Goal: Information Seeking & Learning: Check status

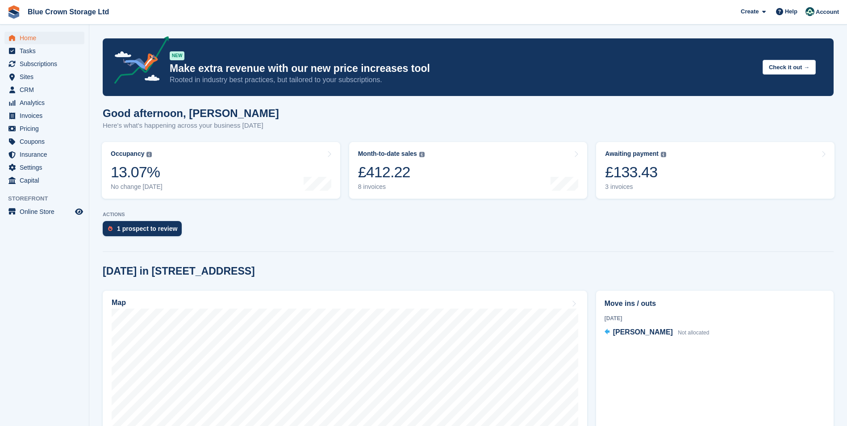
scroll to position [89, 0]
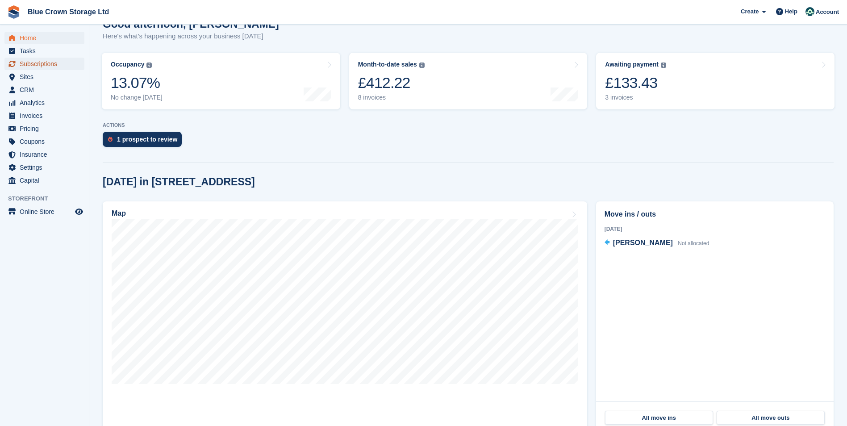
click at [42, 63] on span "Subscriptions" at bounding box center [47, 64] width 54 height 13
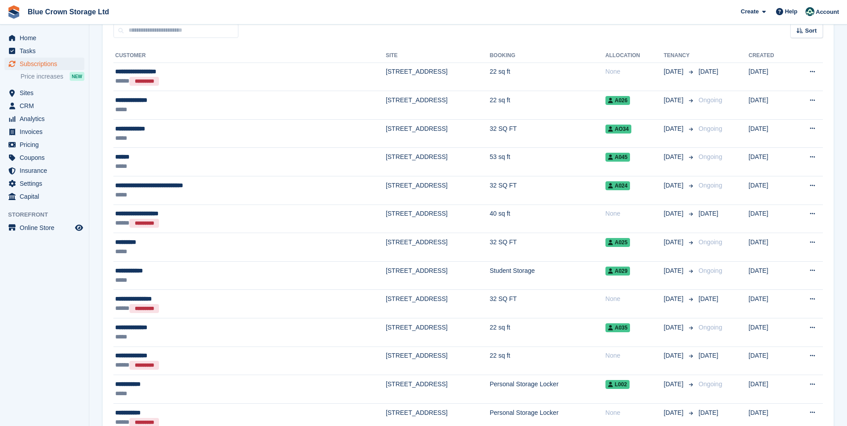
scroll to position [89, 0]
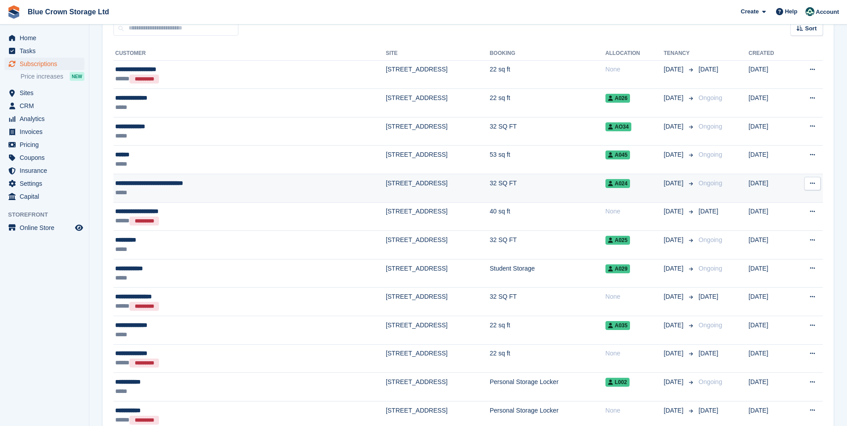
click at [131, 183] on div "**********" at bounding box center [195, 183] width 160 height 9
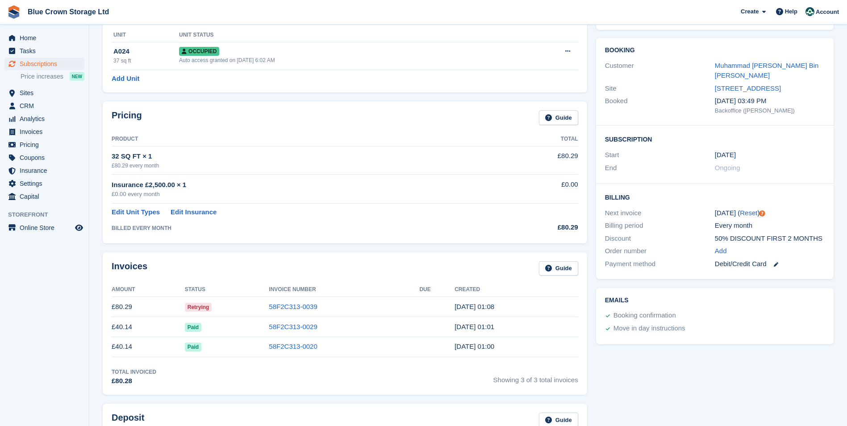
scroll to position [89, 0]
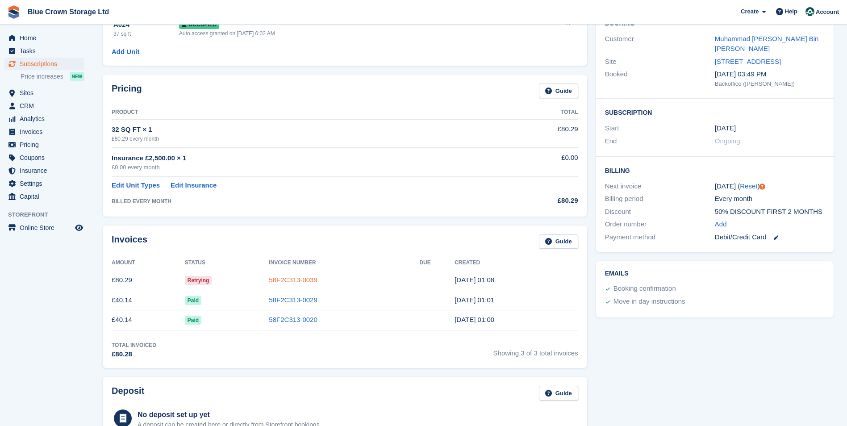
click at [302, 277] on link "58F2C313-0039" at bounding box center [293, 280] width 48 height 8
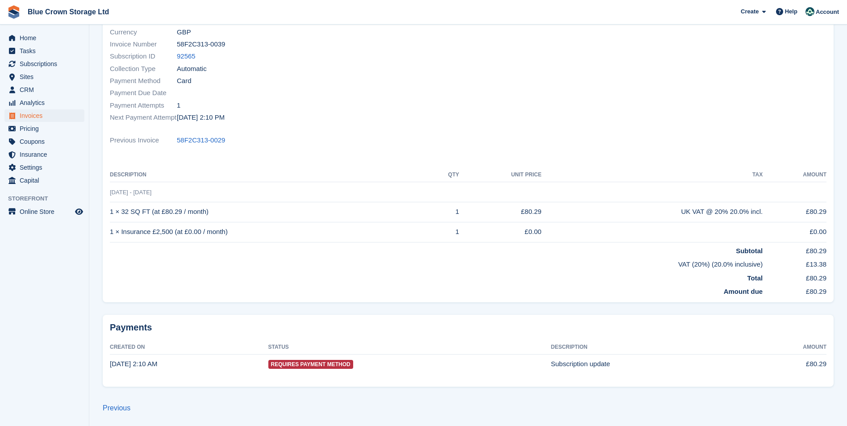
scroll to position [112, 0]
click at [115, 406] on link "Previous" at bounding box center [117, 407] width 28 height 8
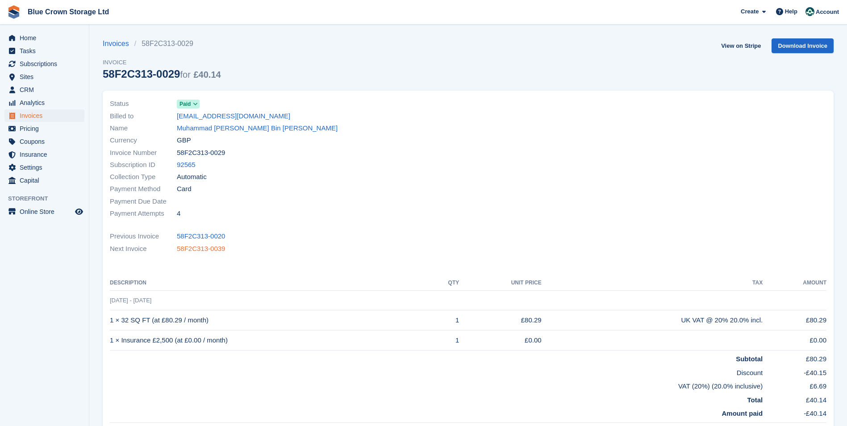
click at [196, 249] on link "58F2C313-0039" at bounding box center [201, 249] width 48 height 10
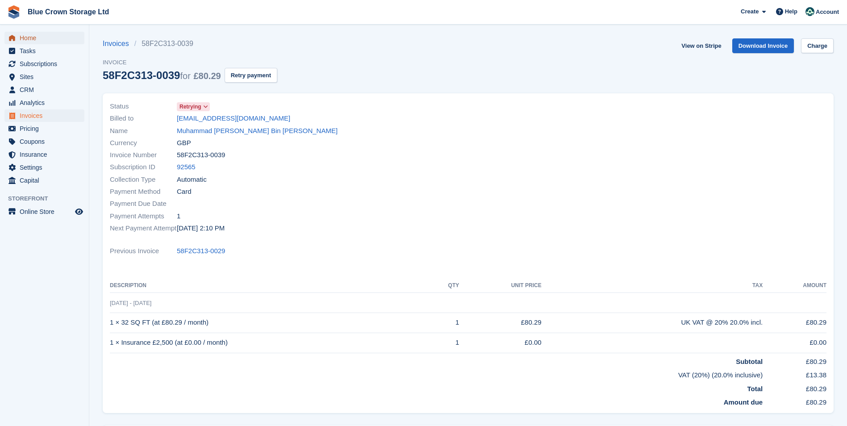
click at [39, 38] on span "Home" at bounding box center [47, 38] width 54 height 13
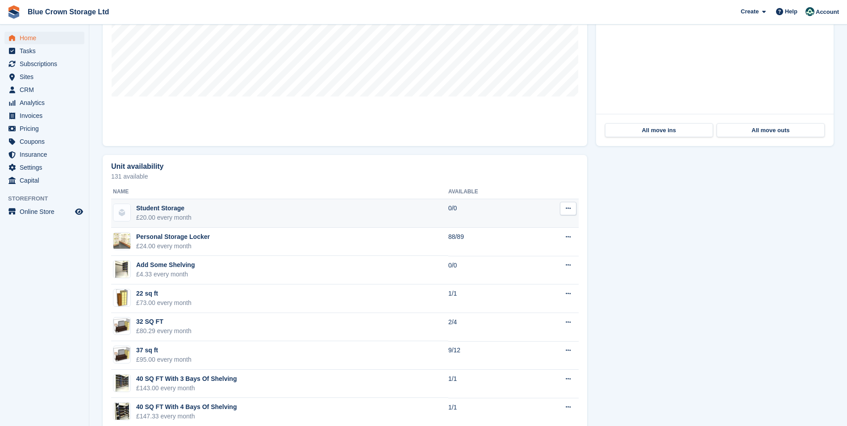
scroll to position [256, 0]
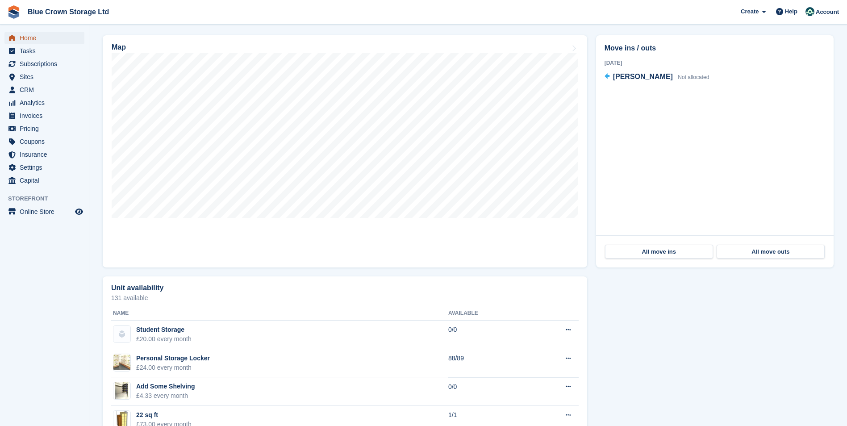
click at [28, 36] on span "Home" at bounding box center [47, 38] width 54 height 13
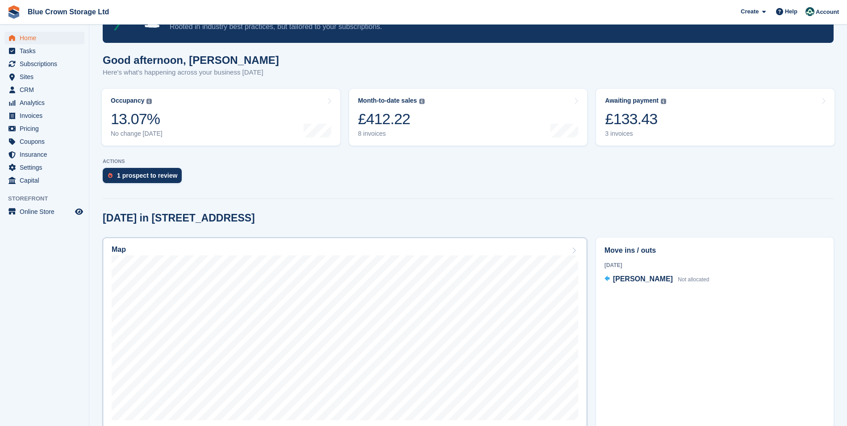
scroll to position [134, 0]
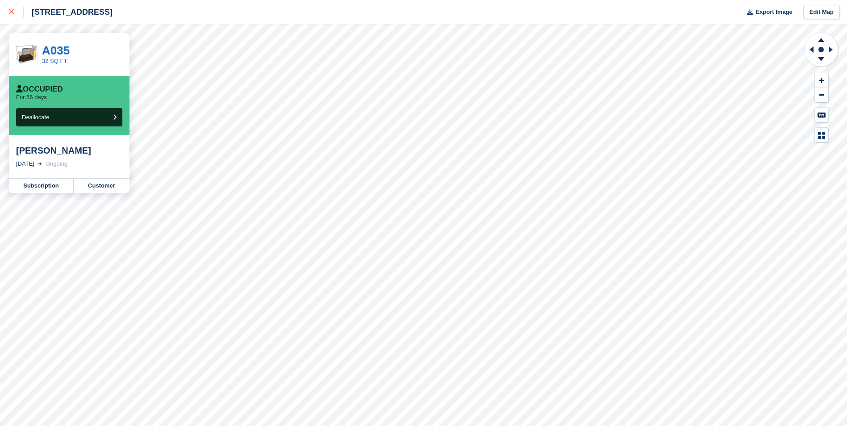
click at [13, 11] on icon at bounding box center [11, 11] width 5 height 5
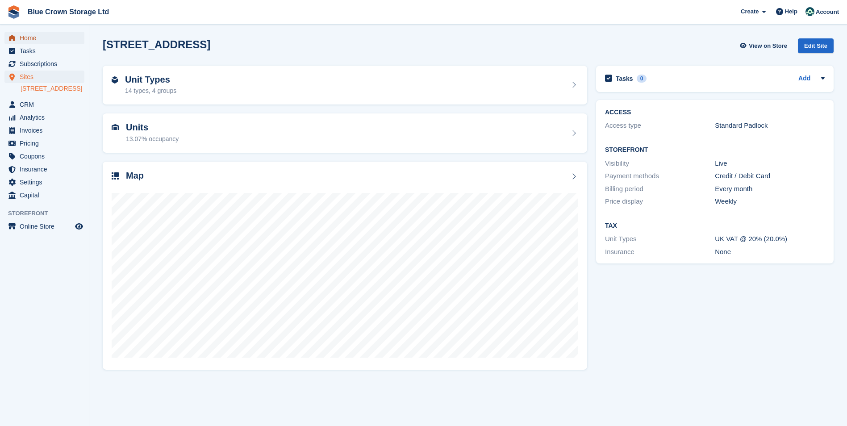
click at [27, 36] on span "Home" at bounding box center [47, 38] width 54 height 13
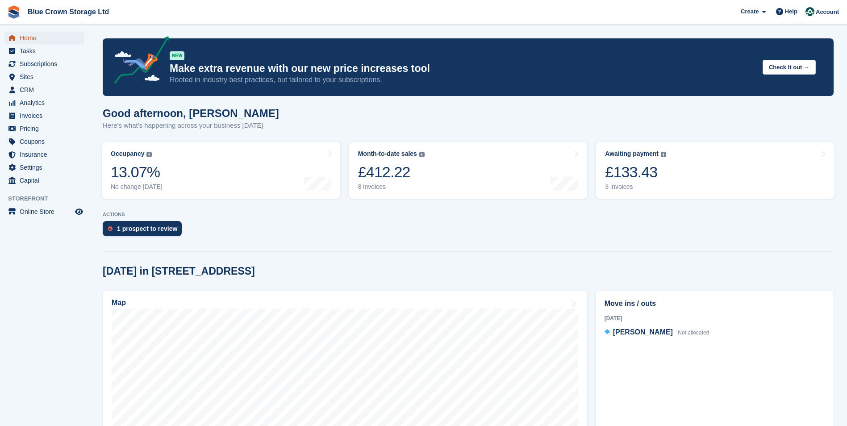
click at [27, 36] on span "Home" at bounding box center [47, 38] width 54 height 13
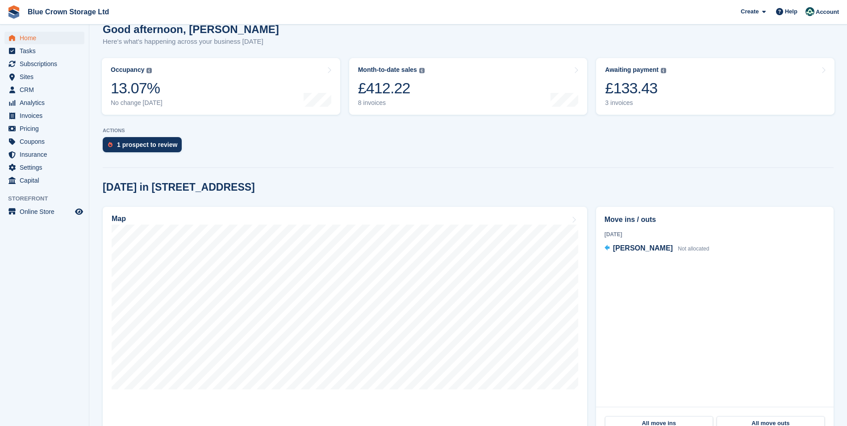
scroll to position [89, 0]
